Goal: Task Accomplishment & Management: Complete application form

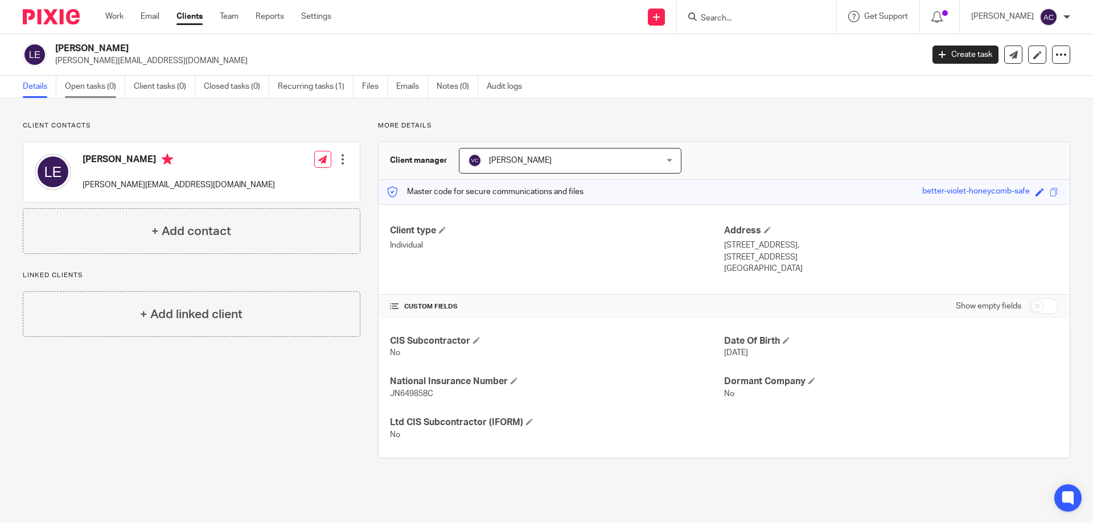
click at [89, 80] on link "Open tasks (0)" at bounding box center [95, 87] width 60 height 22
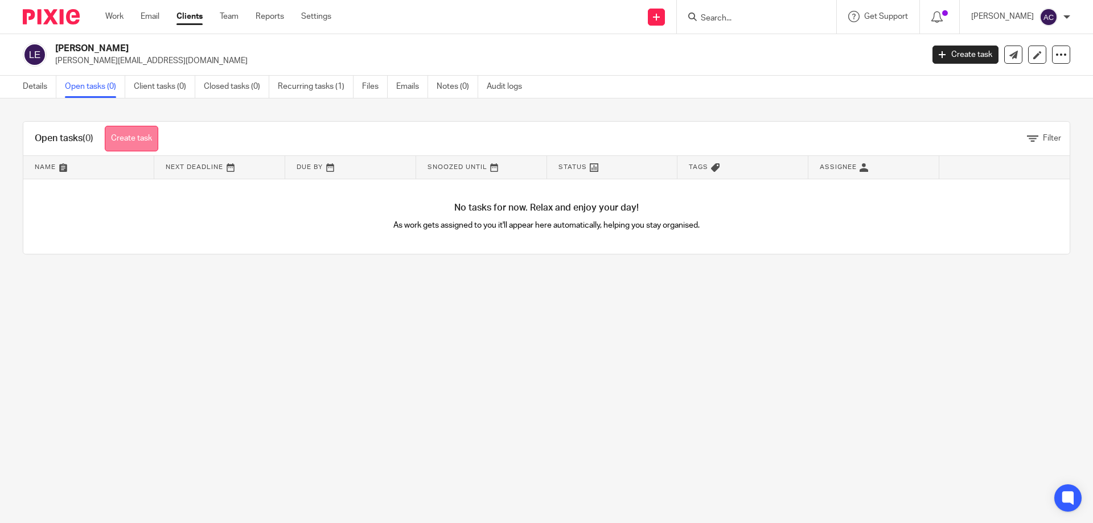
click at [143, 145] on link "Create task" at bounding box center [132, 139] width 54 height 26
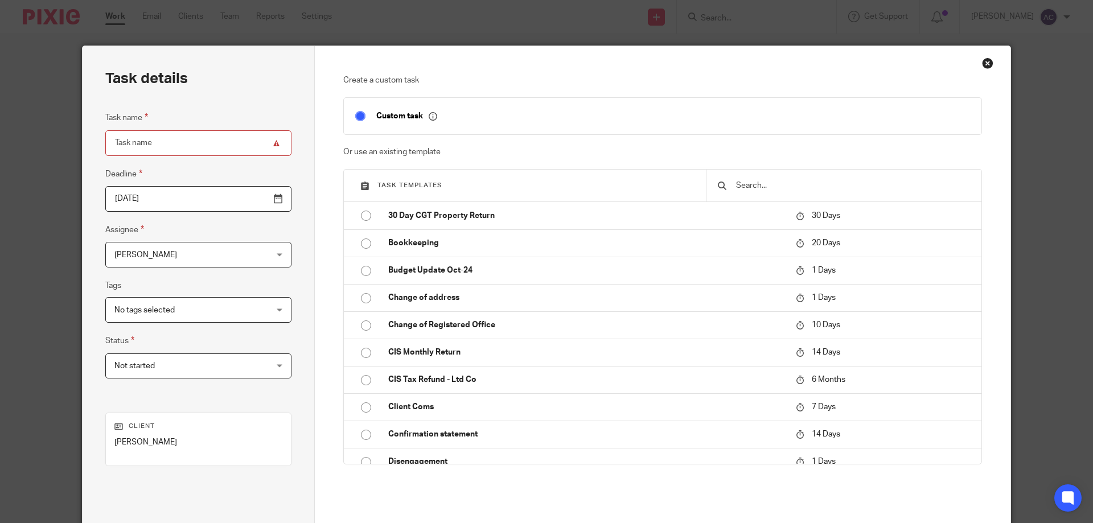
click at [216, 256] on span "[PERSON_NAME]" at bounding box center [184, 255] width 141 height 24
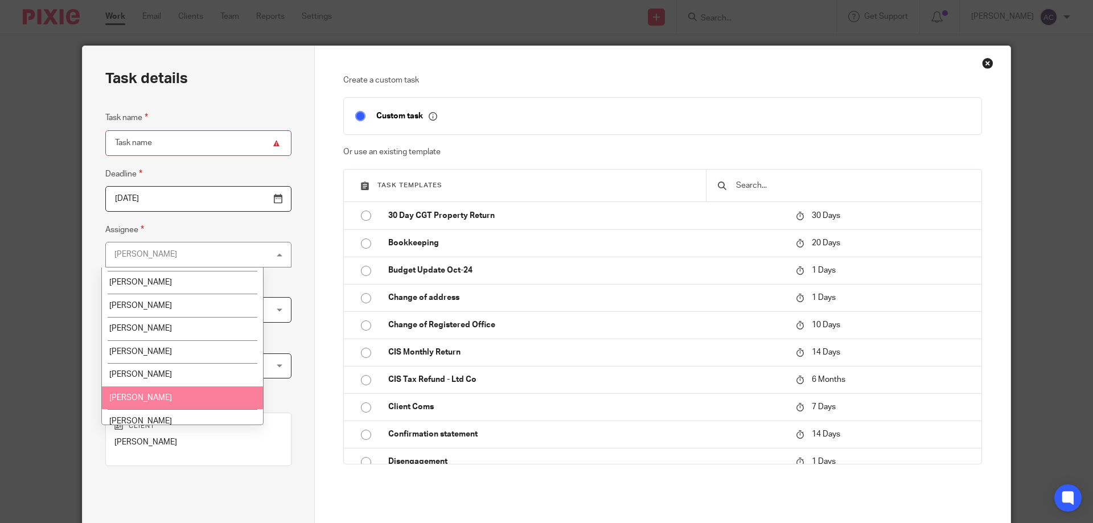
scroll to position [351, 0]
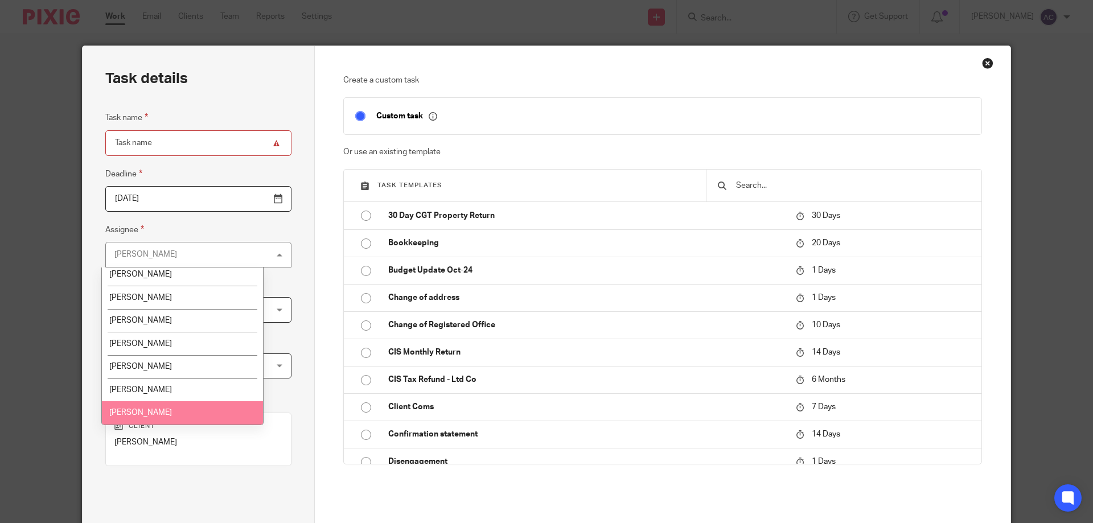
click at [162, 411] on li "[PERSON_NAME]" at bounding box center [182, 412] width 161 height 23
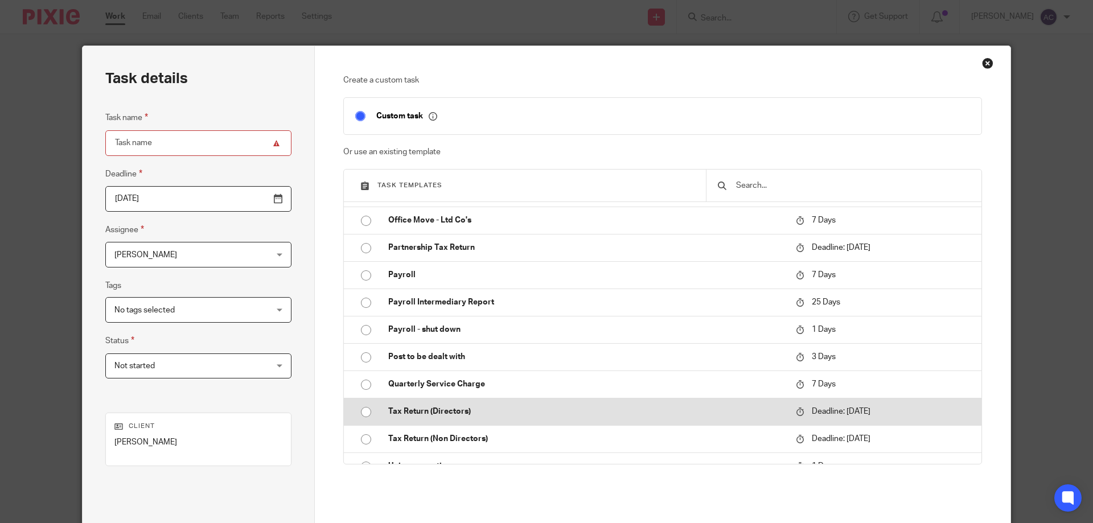
scroll to position [740, 0]
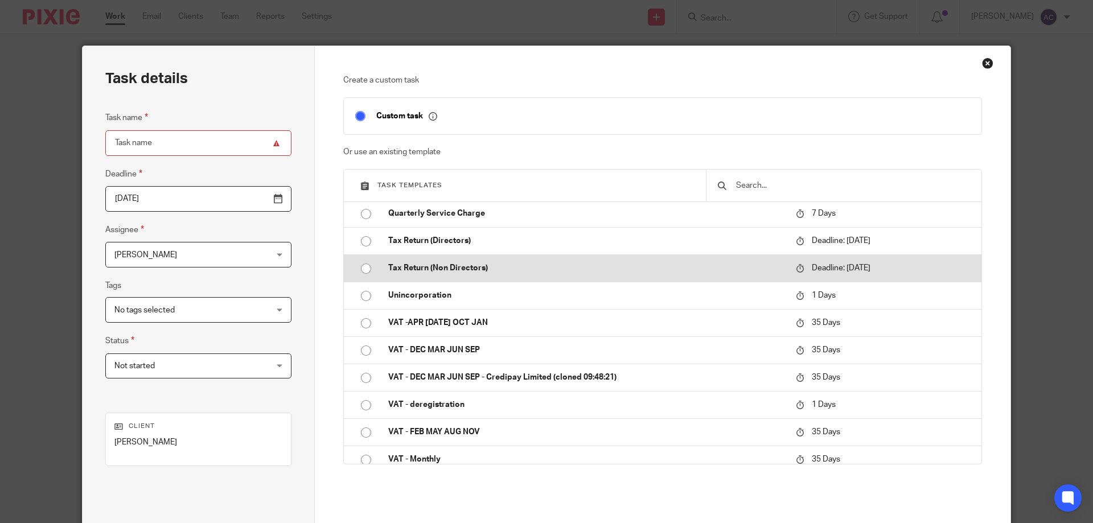
click at [440, 269] on p "Tax Return (Non Directors)" at bounding box center [586, 267] width 396 height 11
type input "2026-01-31"
type input "Tax Return (Non Directors)"
checkbox input "false"
radio input "true"
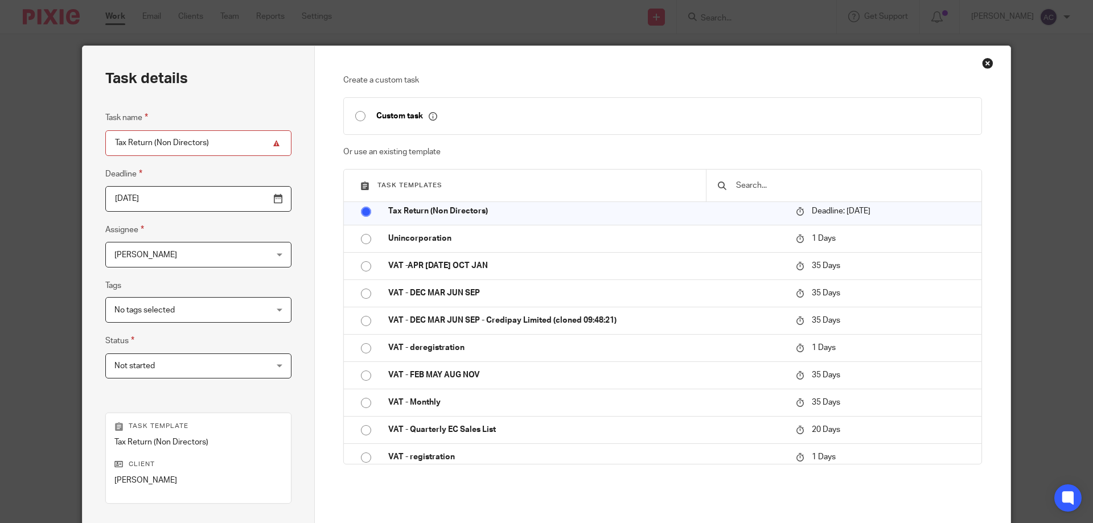
scroll to position [150, 0]
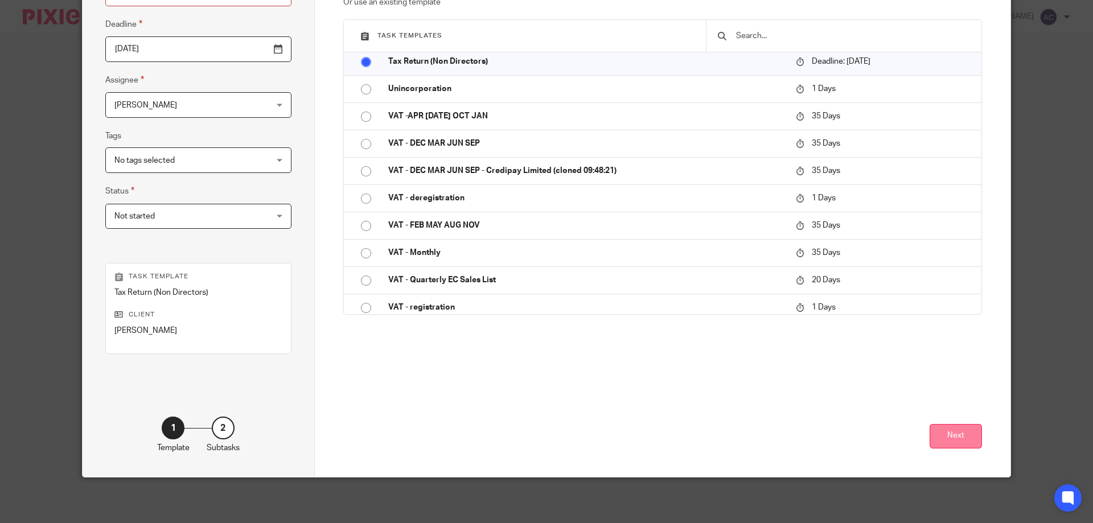
click at [944, 441] on button "Next" at bounding box center [956, 436] width 52 height 24
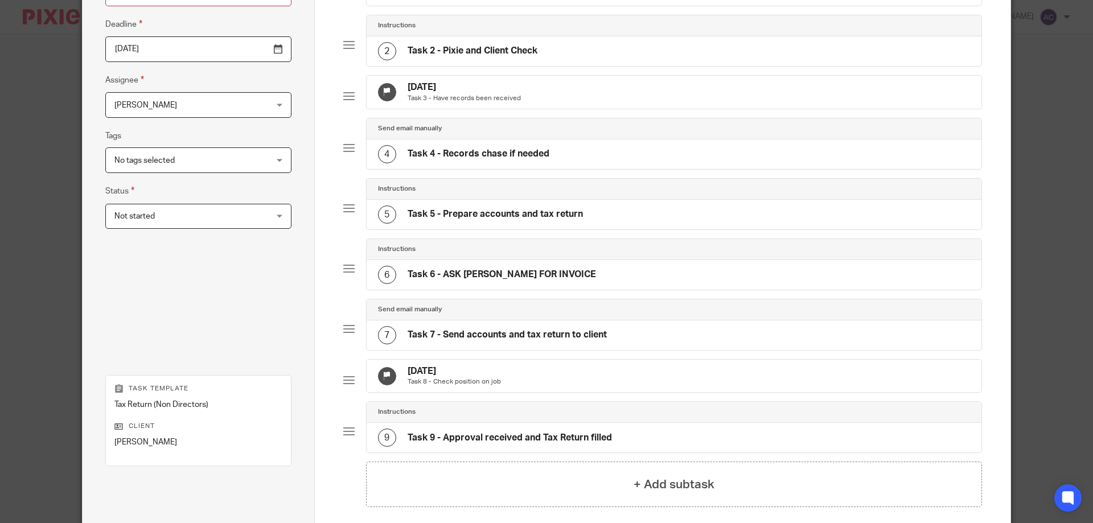
scroll to position [280, 0]
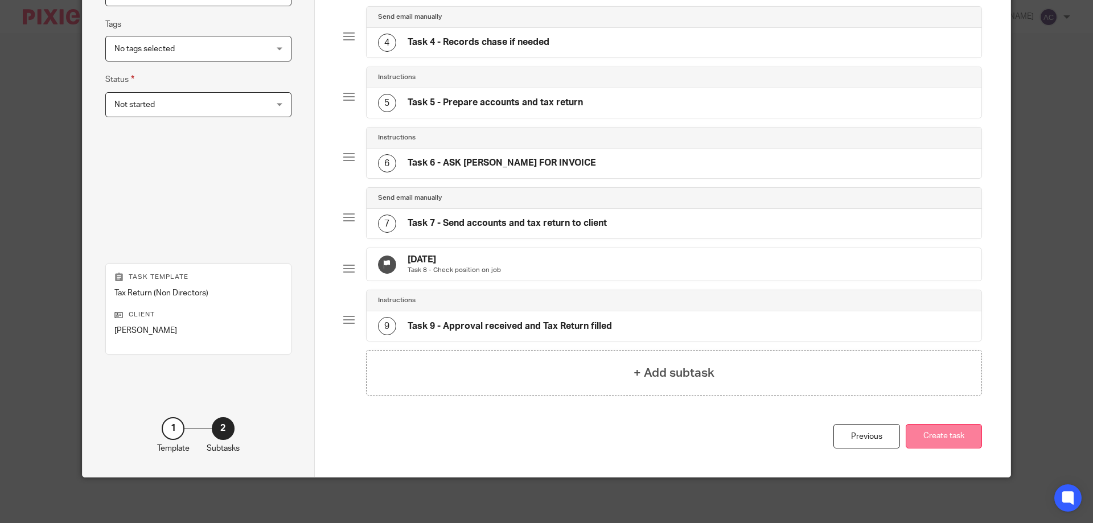
click at [943, 444] on button "Create task" at bounding box center [944, 436] width 76 height 24
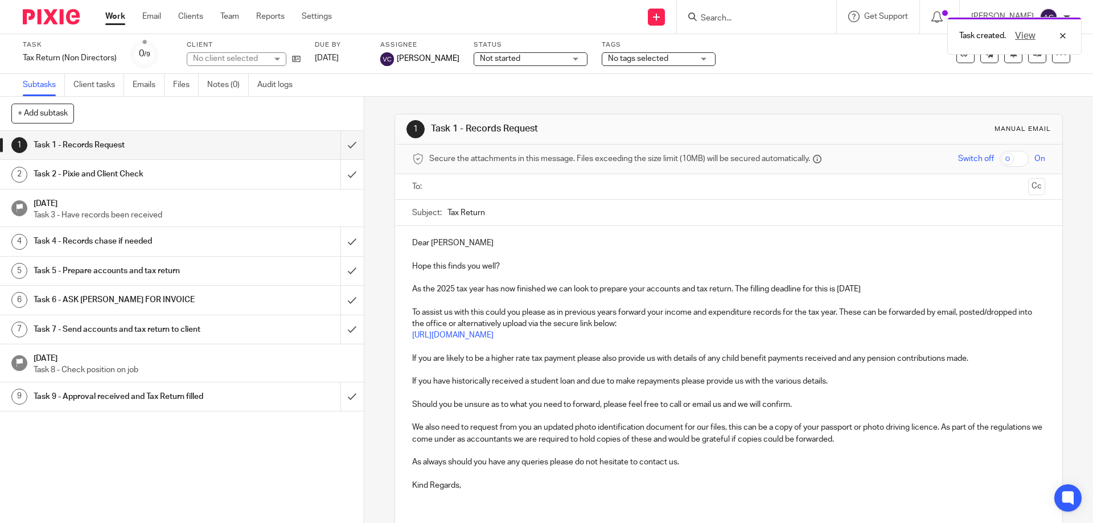
click at [741, 13] on body "Work Email Clients Team Reports Settings Work Email Clients Team Reports Settin…" at bounding box center [546, 261] width 1093 height 523
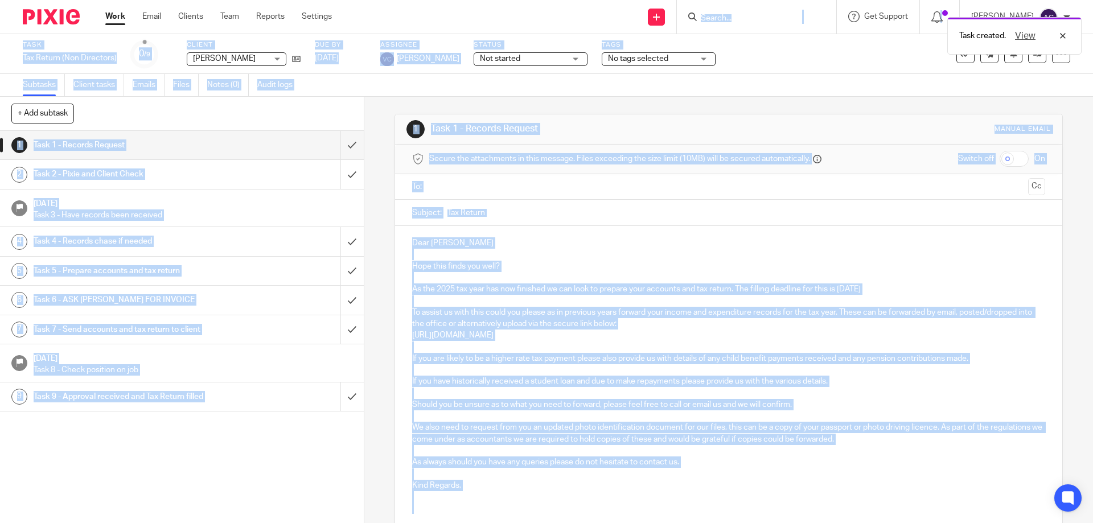
click at [740, 18] on div "Task created. View" at bounding box center [814, 32] width 535 height 43
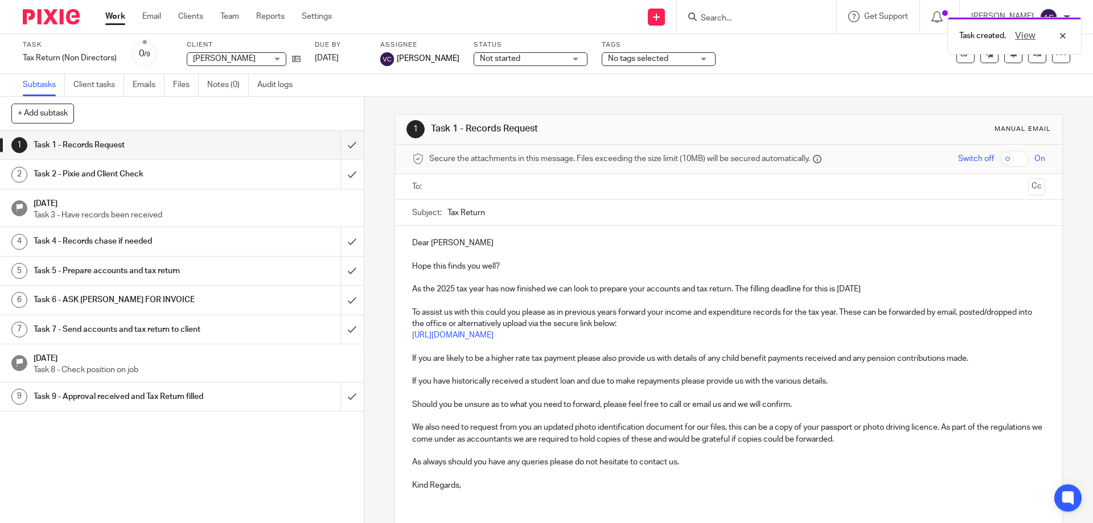
click at [740, 18] on div "Task created. View" at bounding box center [814, 32] width 535 height 43
click at [726, 15] on div "Task created. View" at bounding box center [814, 32] width 535 height 43
click at [714, 15] on div "Task created. View" at bounding box center [814, 32] width 535 height 43
click at [719, 17] on input "Search" at bounding box center [751, 19] width 102 height 10
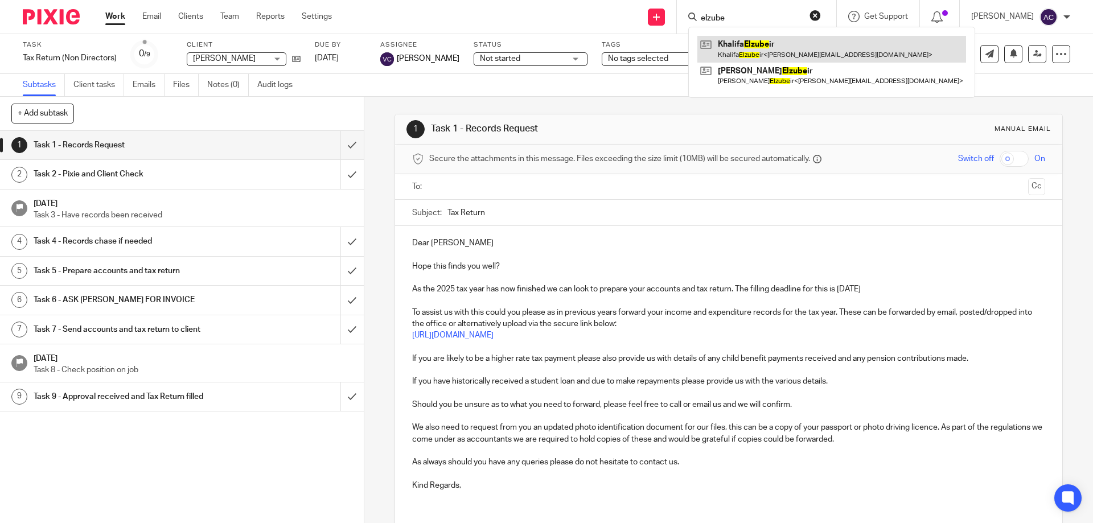
type input "elzube"
click at [775, 44] on link at bounding box center [831, 49] width 269 height 26
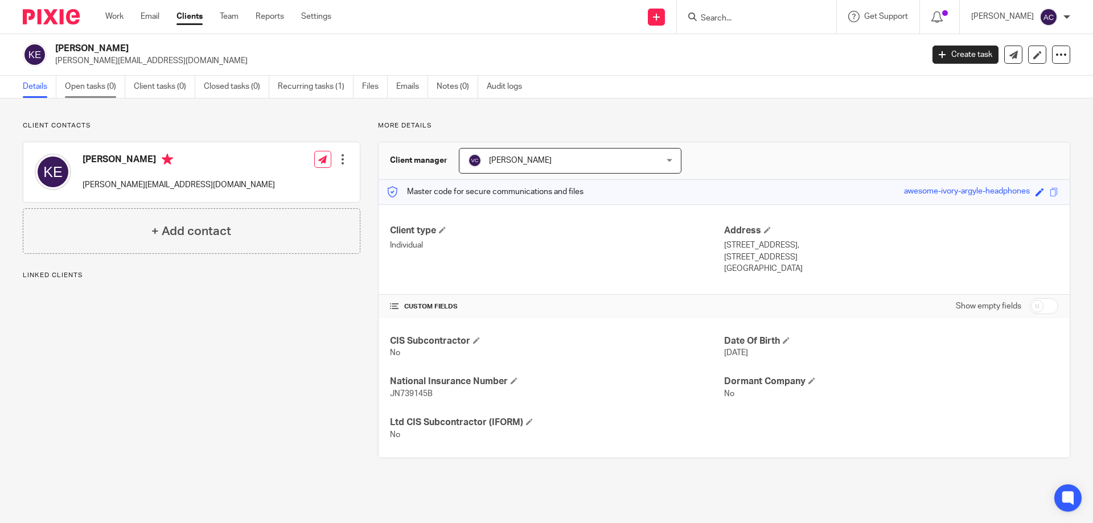
click at [92, 91] on link "Open tasks (0)" at bounding box center [95, 87] width 60 height 22
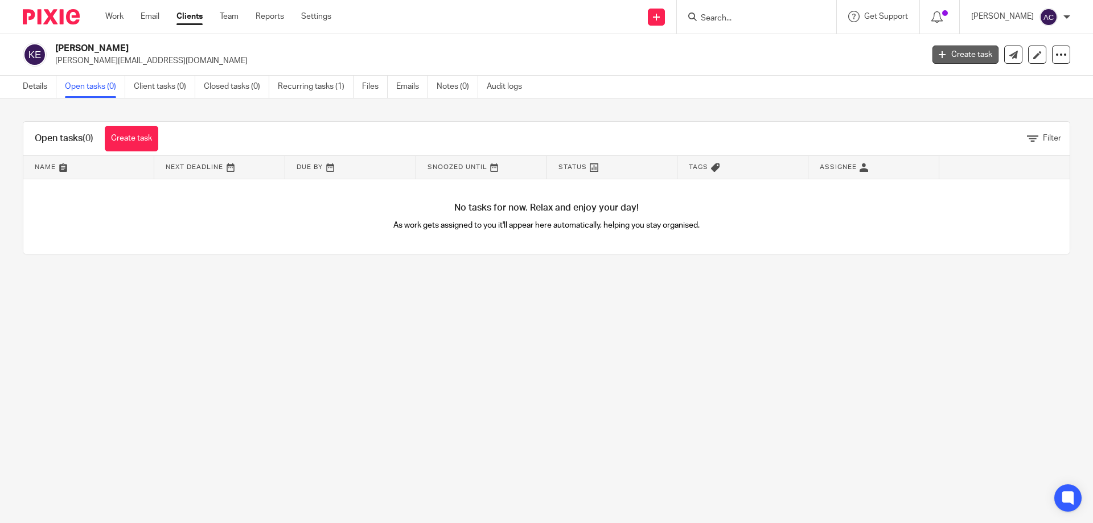
click at [943, 57] on link "Create task" at bounding box center [966, 55] width 66 height 18
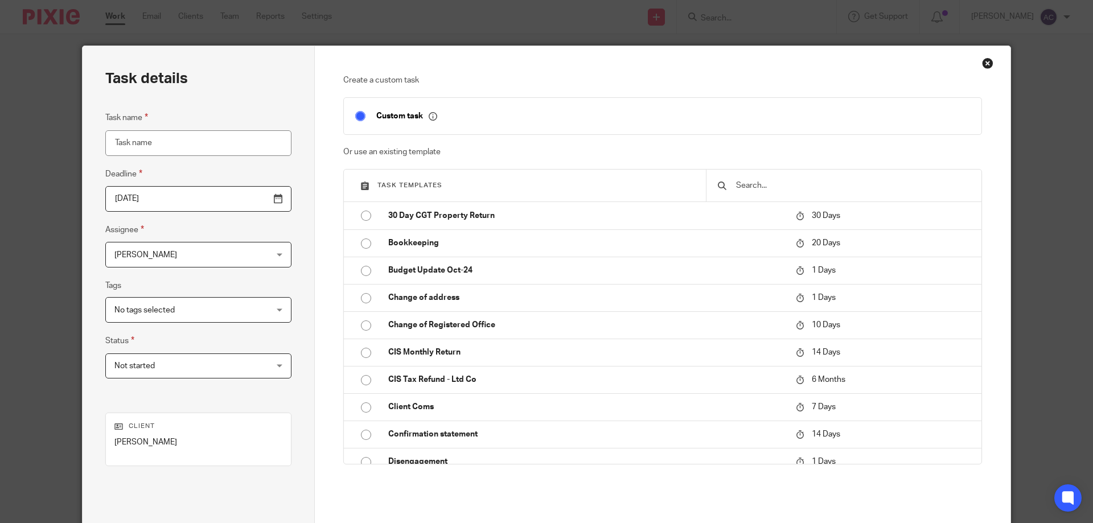
click at [169, 248] on span "[PERSON_NAME]" at bounding box center [184, 255] width 141 height 24
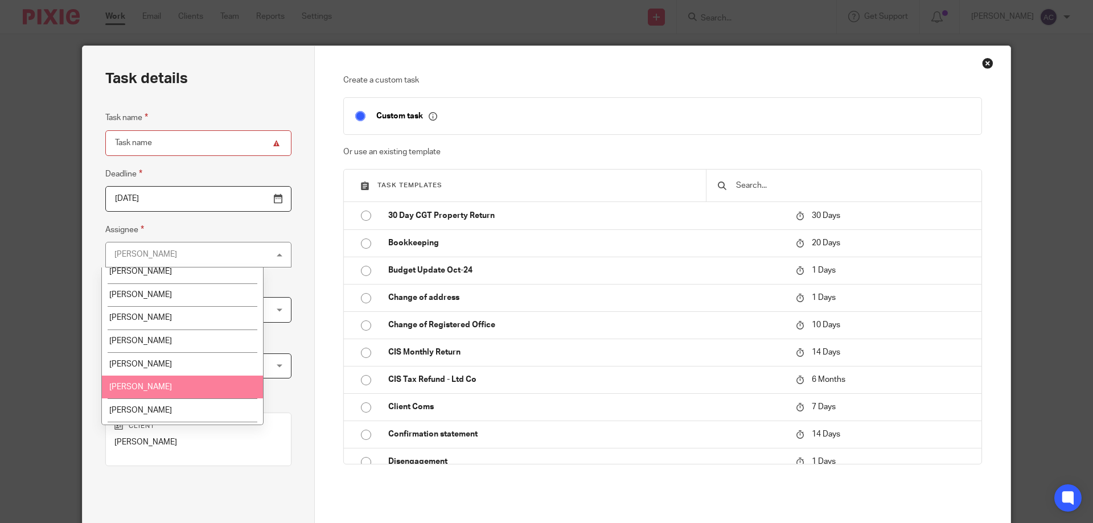
scroll to position [351, 0]
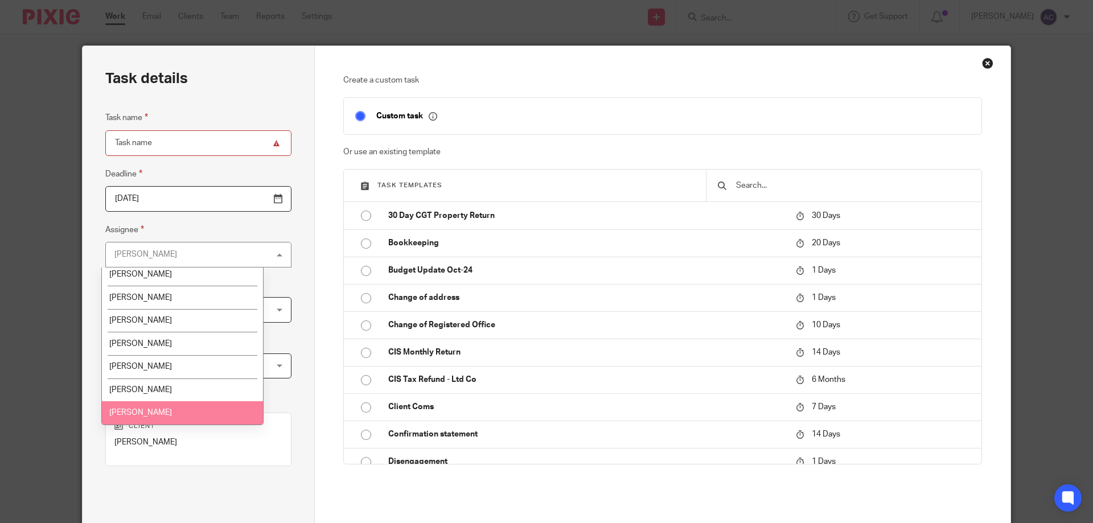
click at [150, 411] on span "[PERSON_NAME]" at bounding box center [140, 413] width 63 height 8
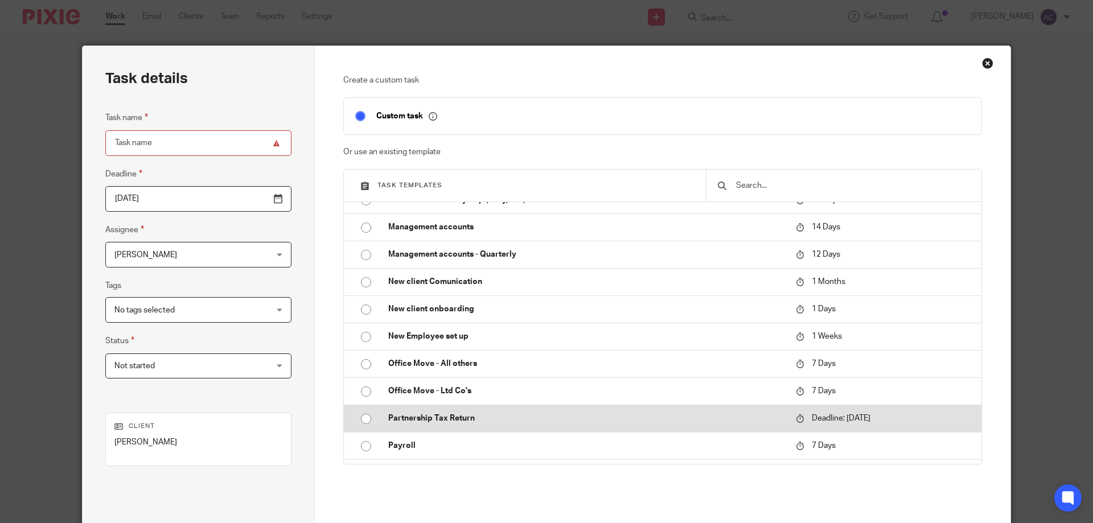
scroll to position [626, 0]
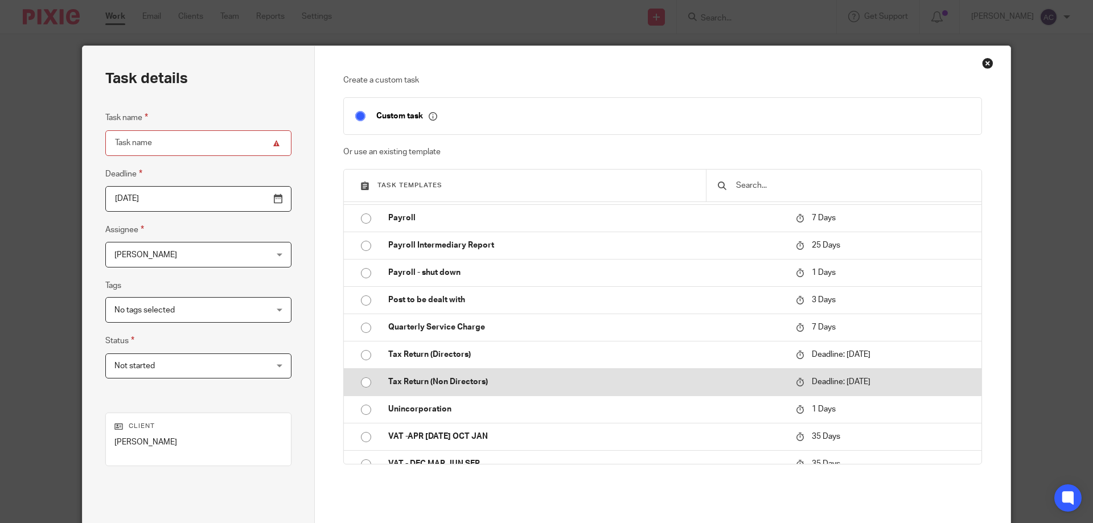
drag, startPoint x: 456, startPoint y: 380, endPoint x: 974, endPoint y: 424, distance: 520.0
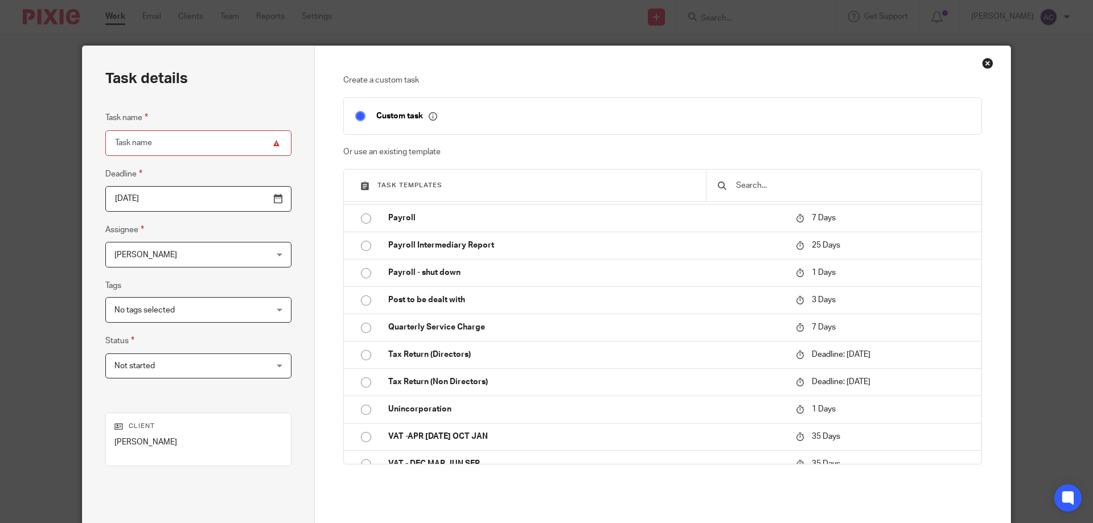
click at [459, 380] on p "Tax Return (Non Directors)" at bounding box center [586, 381] width 396 height 11
type input "2026-01-31"
type input "Tax Return (Non Directors)"
checkbox input "false"
radio input "true"
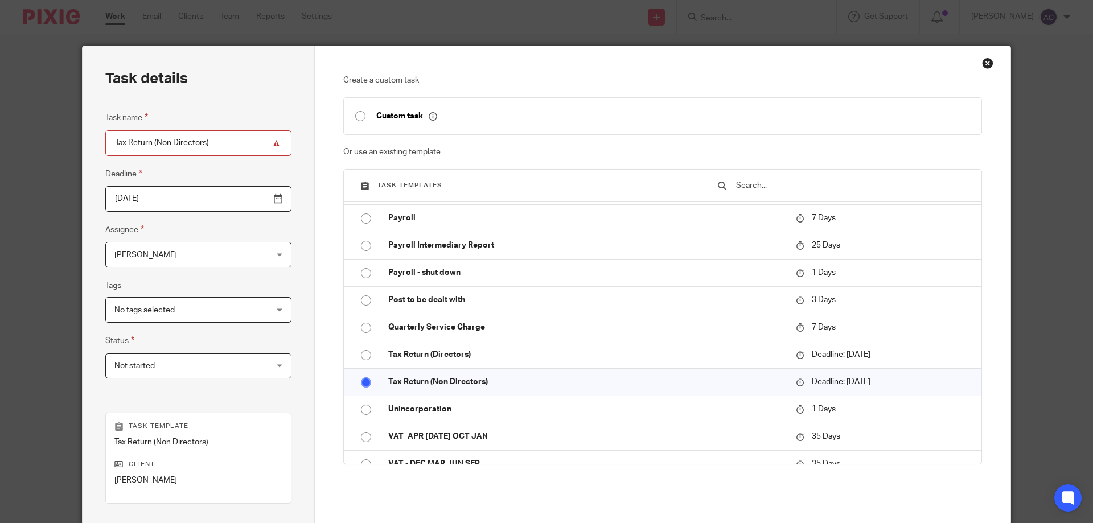
scroll to position [114, 0]
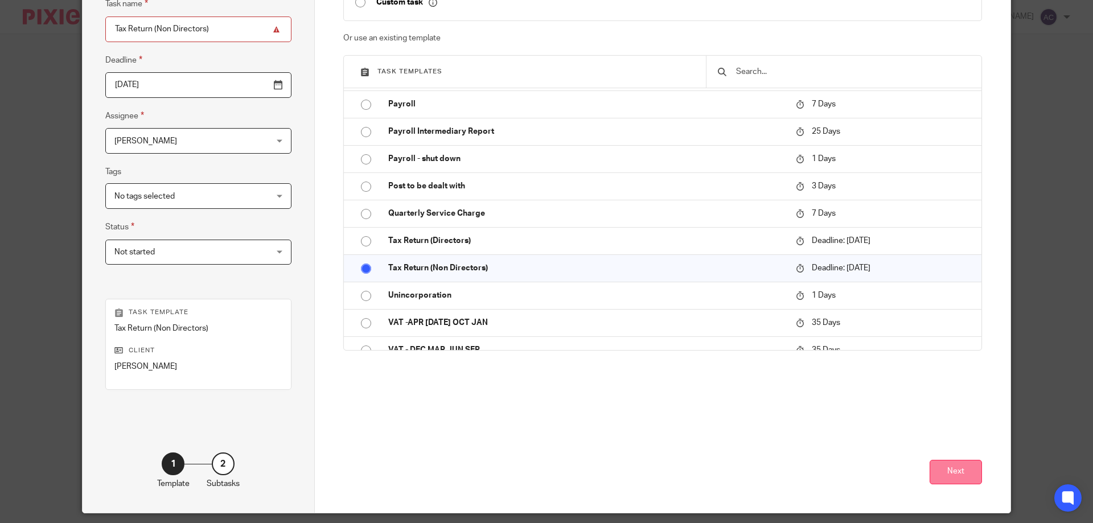
click at [941, 472] on button "Next" at bounding box center [956, 472] width 52 height 24
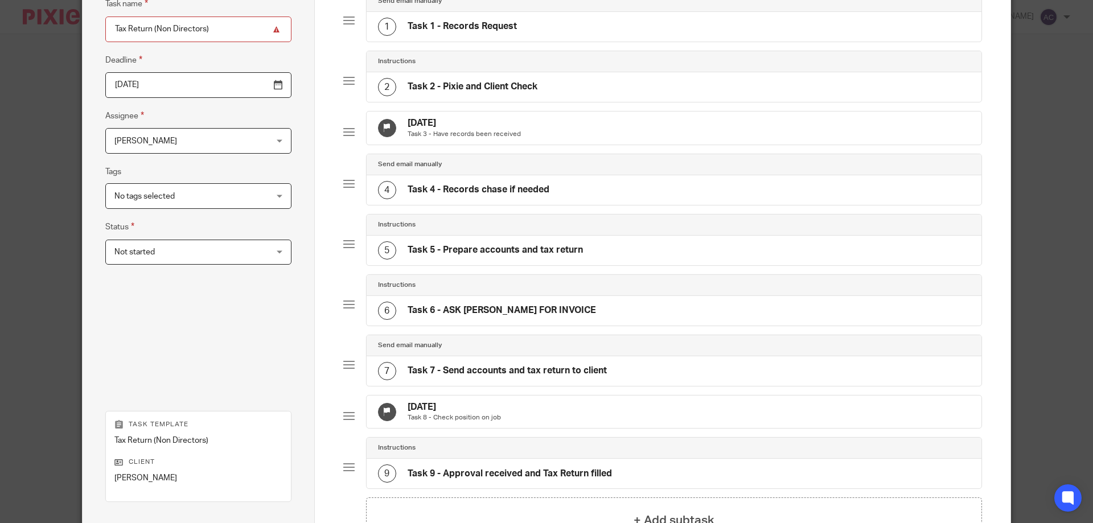
scroll to position [280, 0]
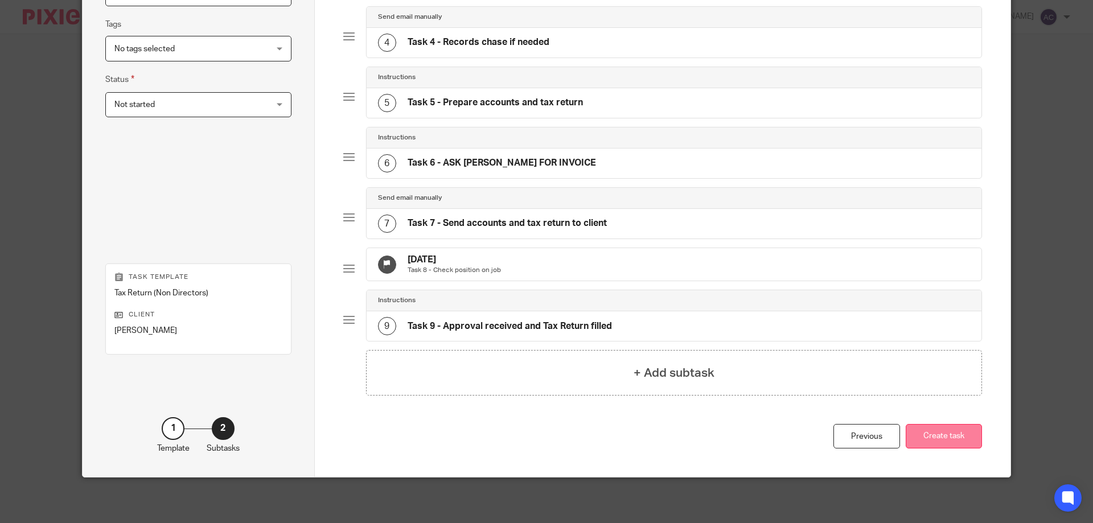
click at [956, 443] on button "Create task" at bounding box center [944, 436] width 76 height 24
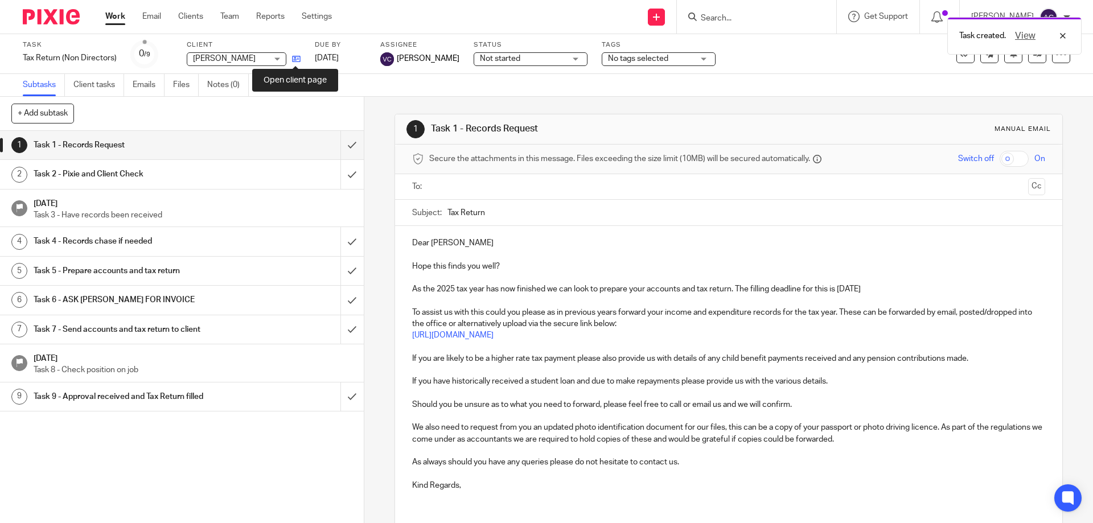
click at [294, 59] on icon at bounding box center [296, 59] width 9 height 9
